Goal: Task Accomplishment & Management: Complete application form

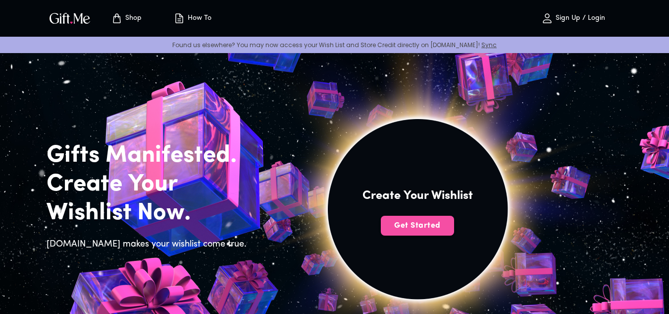
click at [421, 221] on span "Get Started" at bounding box center [417, 225] width 73 height 11
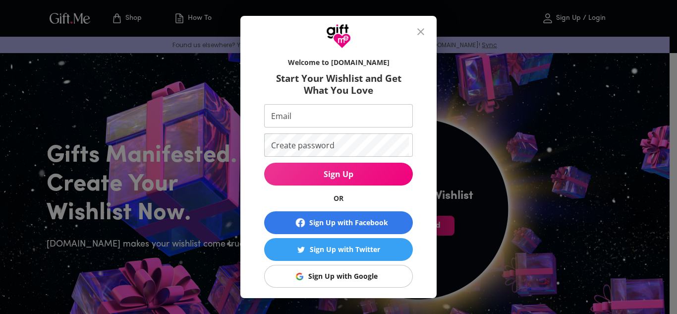
click at [353, 273] on div "Sign Up with Google" at bounding box center [342, 276] width 69 height 11
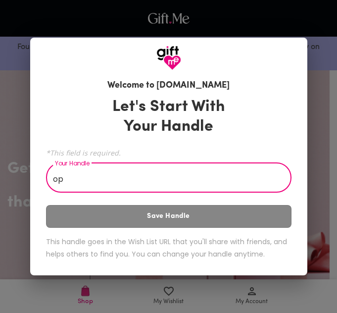
type input "o"
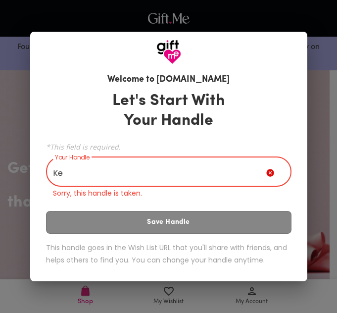
type input "K"
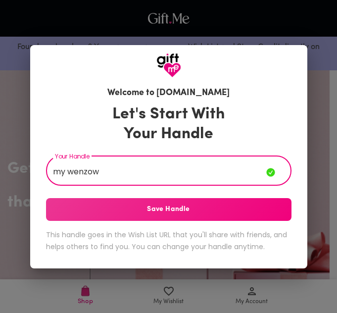
click at [57, 172] on input "my wenzow" at bounding box center [156, 172] width 221 height 28
type input "wenzow"
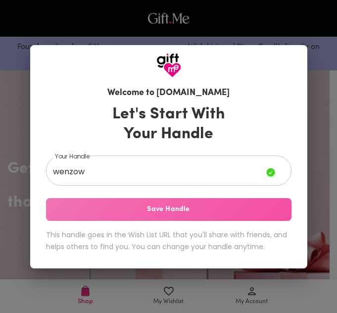
click at [109, 205] on span "Save Handle" at bounding box center [169, 209] width 246 height 11
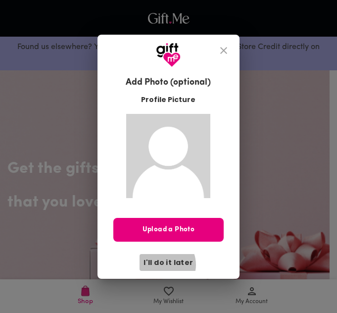
click at [164, 265] on span "I'll do it later" at bounding box center [169, 262] width 50 height 11
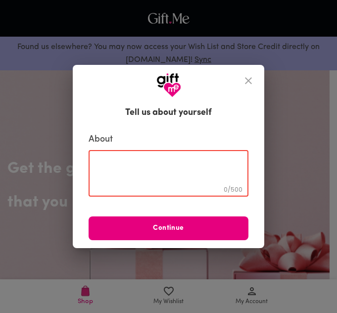
click at [152, 164] on textarea at bounding box center [169, 174] width 146 height 28
drag, startPoint x: 152, startPoint y: 164, endPoint x: 136, endPoint y: 165, distance: 15.9
click at [136, 165] on textarea at bounding box center [169, 174] width 146 height 28
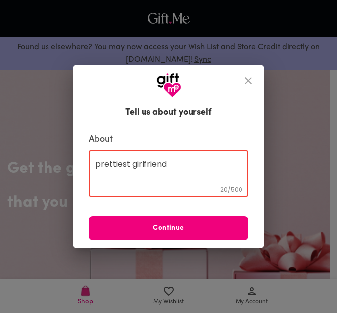
type textarea "prettiest girlfriend"
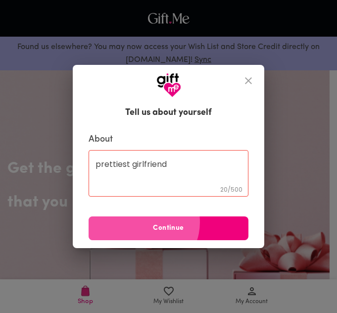
click at [172, 222] on button "Continue" at bounding box center [169, 229] width 160 height 24
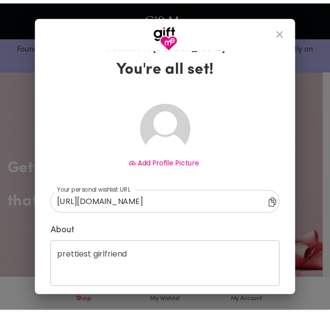
scroll to position [15, 0]
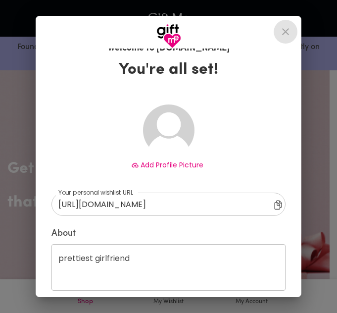
click at [290, 37] on icon "close" at bounding box center [286, 32] width 12 height 12
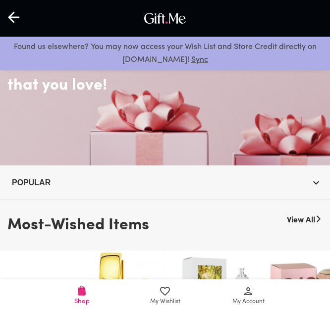
scroll to position [36, 0]
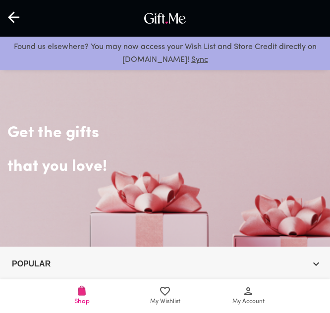
click at [16, 16] on icon at bounding box center [14, 17] width 13 height 13
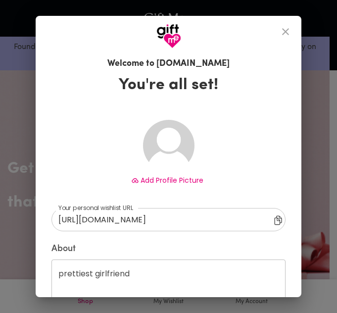
click at [292, 34] on icon "close" at bounding box center [286, 32] width 12 height 12
